Goal: Communication & Community: Answer question/provide support

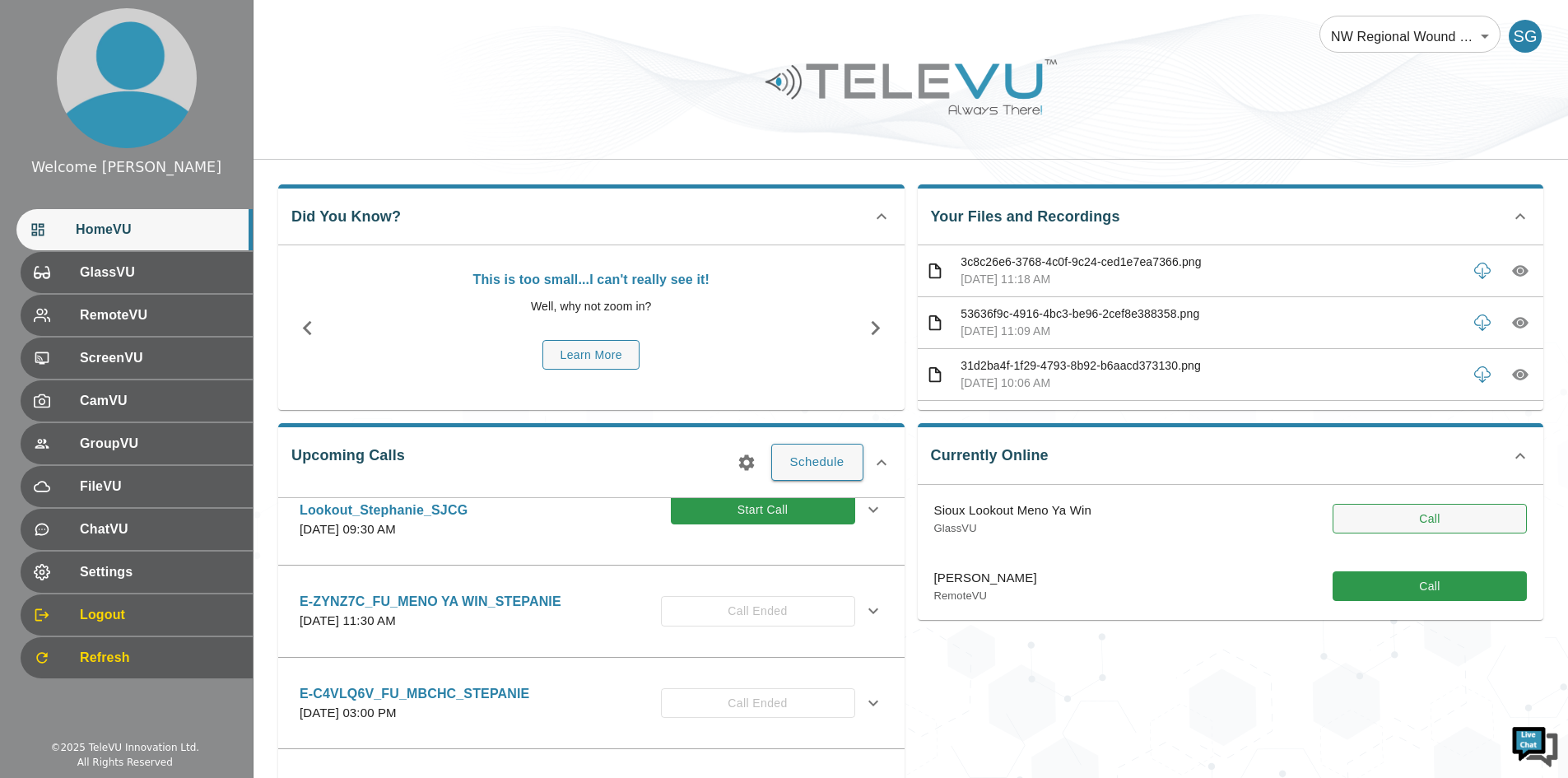
click at [1376, 528] on button "Call" at bounding box center [1429, 519] width 194 height 31
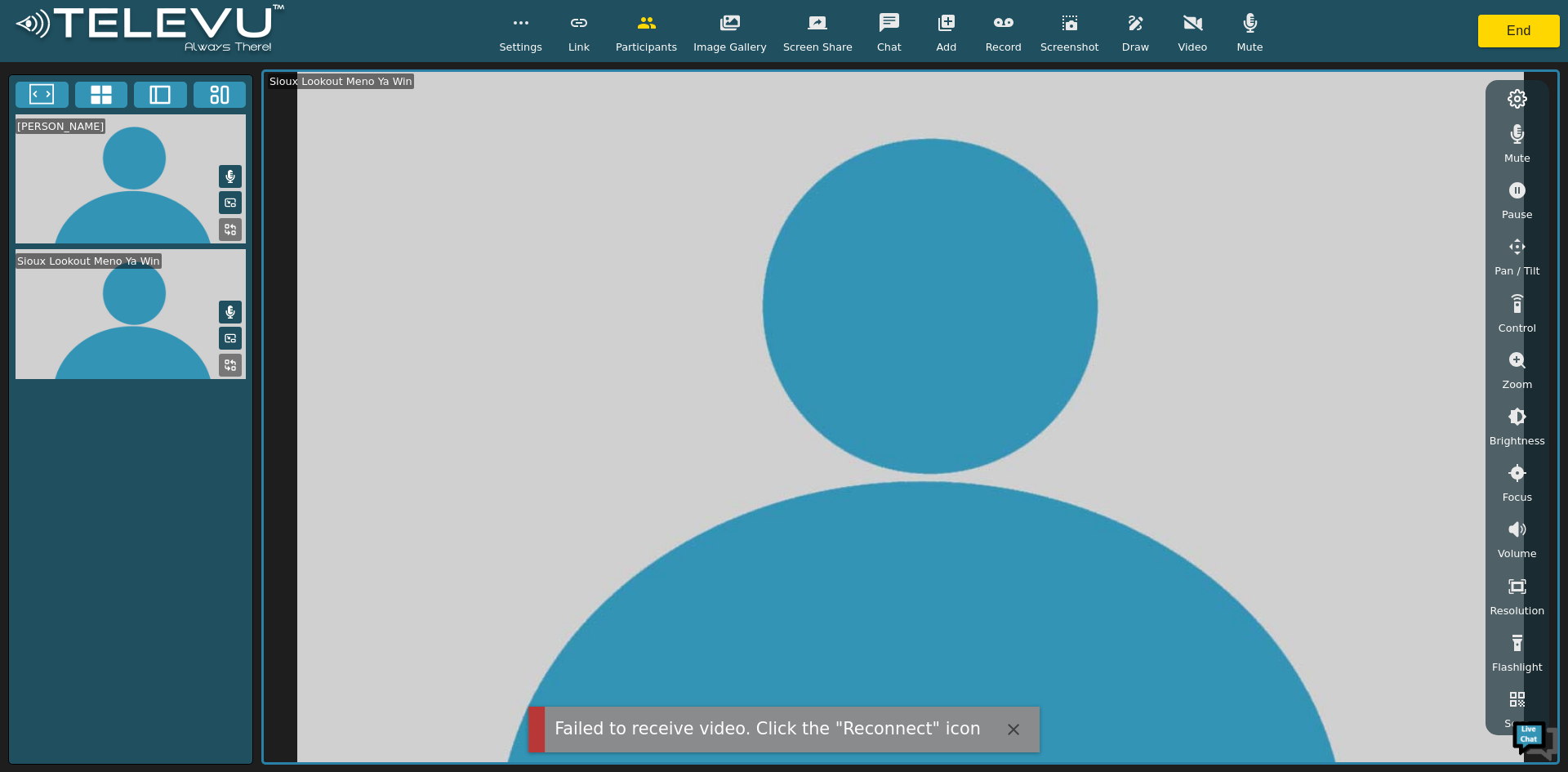
click at [1183, 23] on icon "button" at bounding box center [1193, 22] width 20 height 15
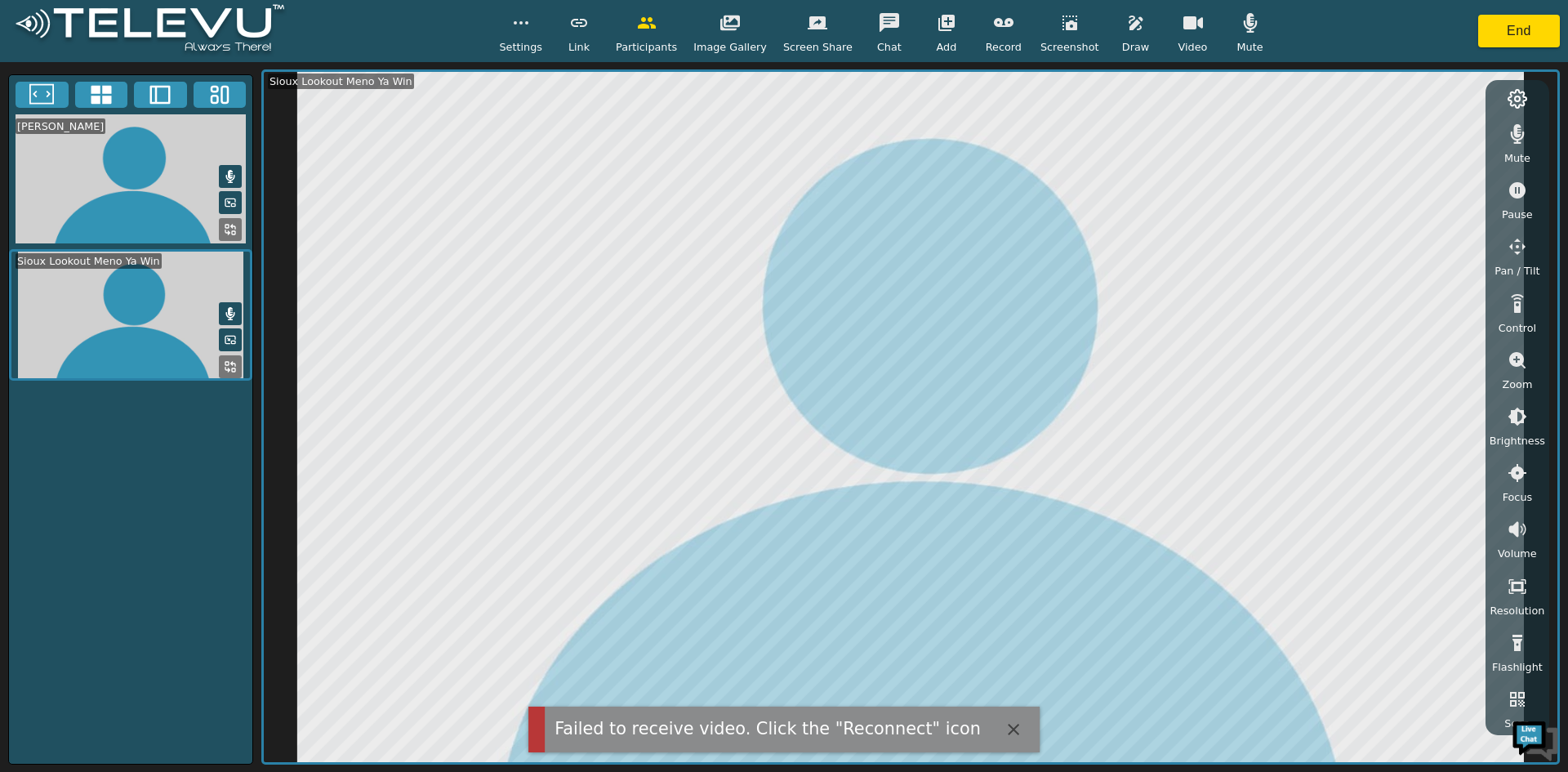
click at [1183, 23] on icon "button" at bounding box center [1193, 22] width 20 height 13
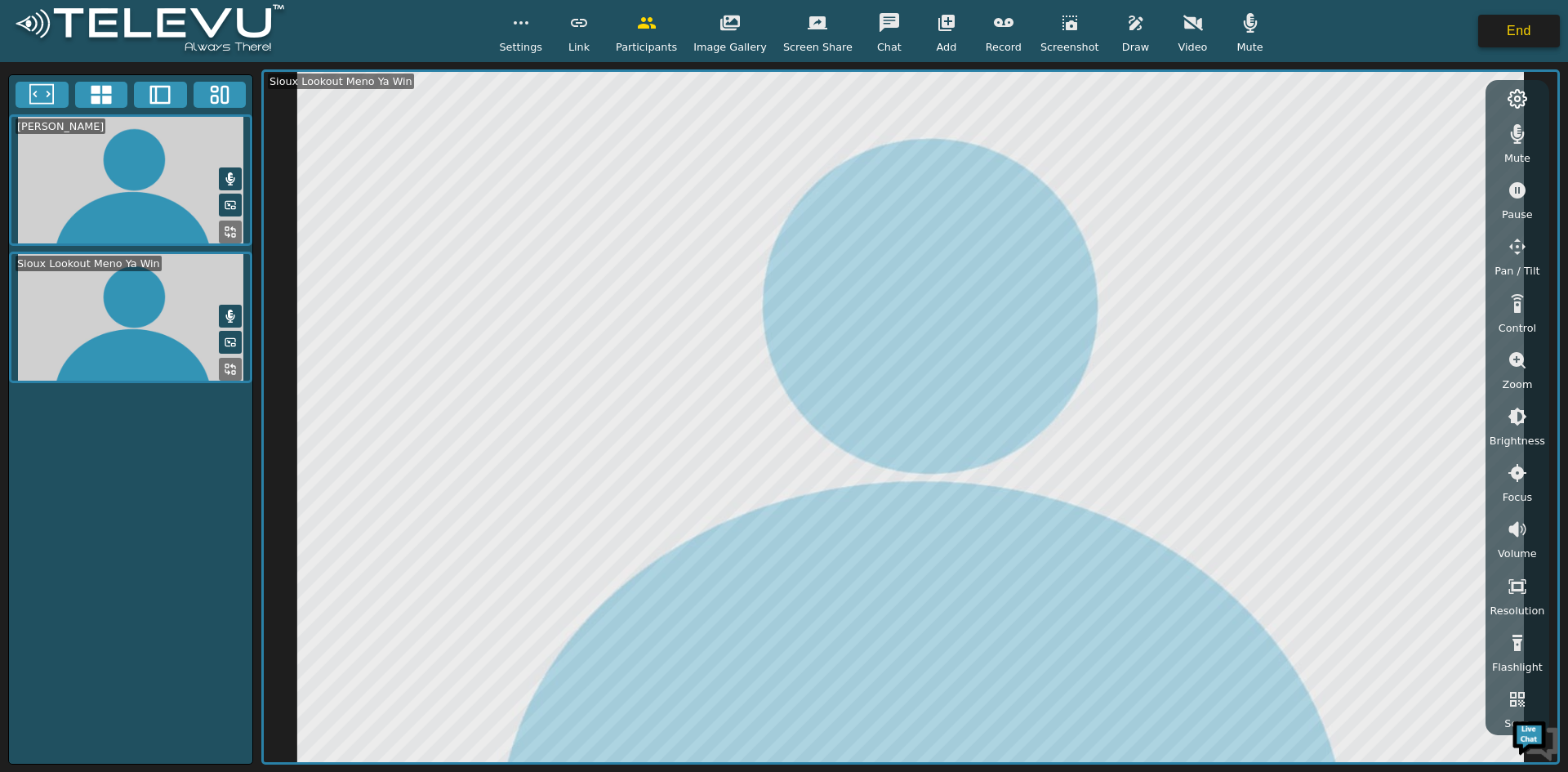
click at [1489, 34] on button "End" at bounding box center [1518, 30] width 81 height 32
